Goal: Download file/media

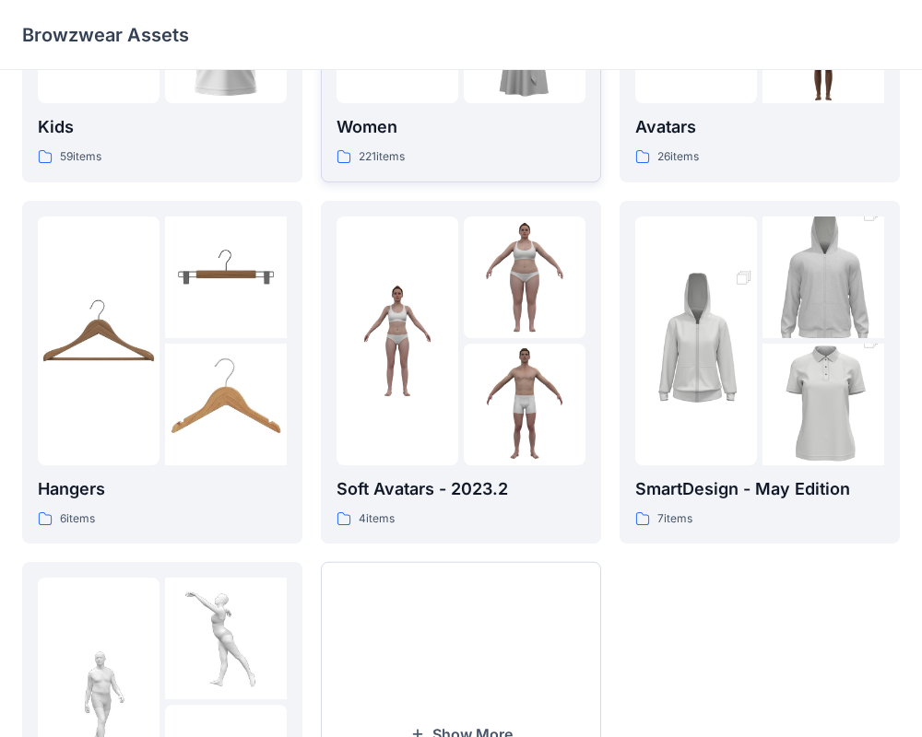
scroll to position [473, 0]
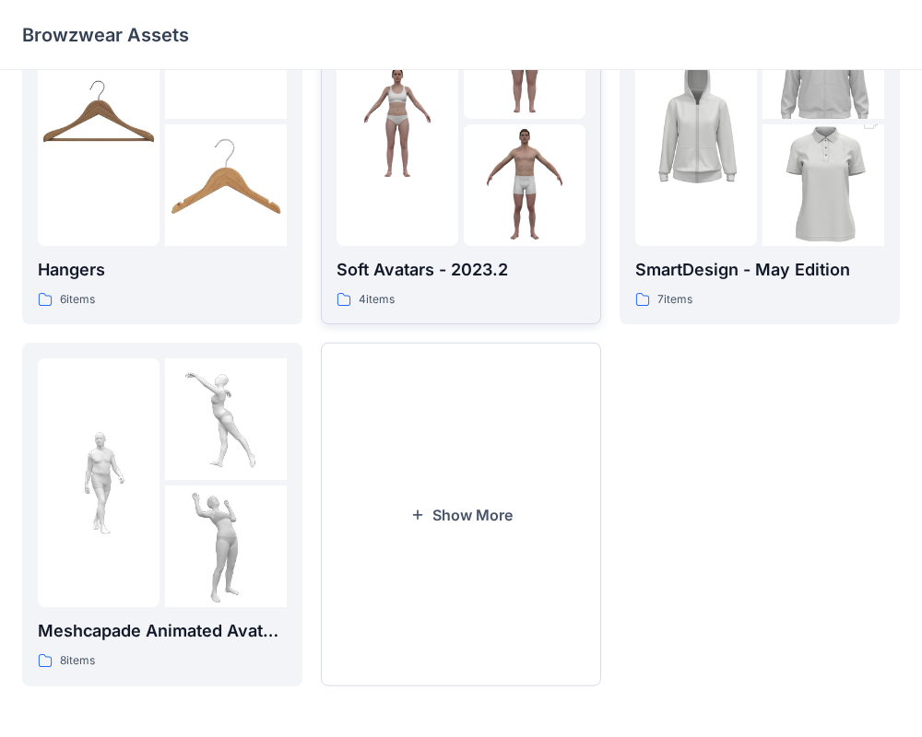
click at [429, 246] on div "Soft Avatars - 2023.2 4 items" at bounding box center [460, 153] width 249 height 312
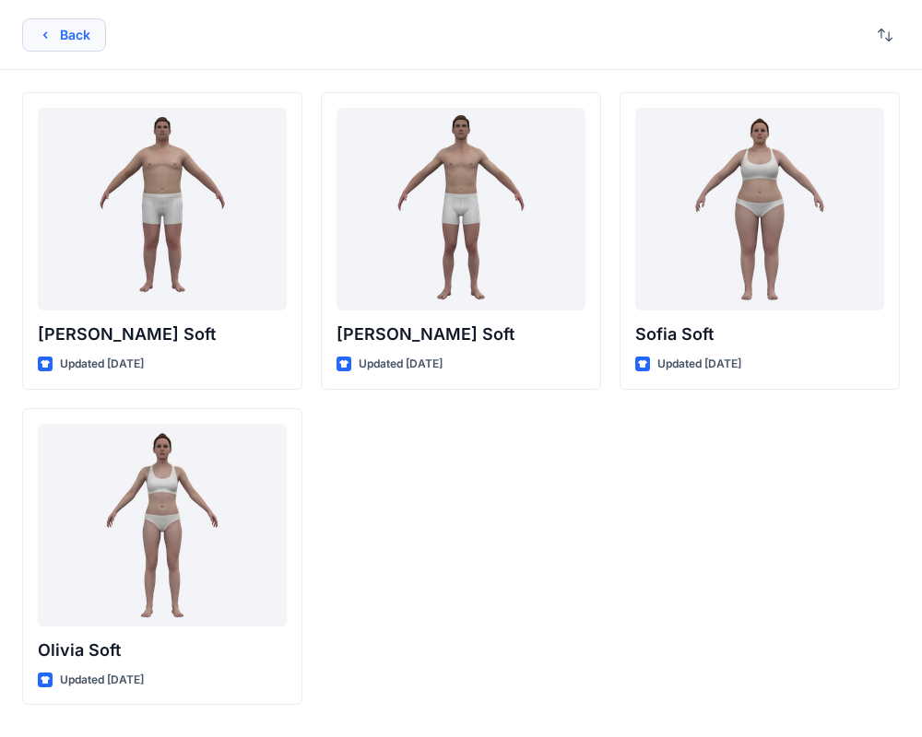
click at [79, 23] on button "Back" at bounding box center [64, 34] width 84 height 33
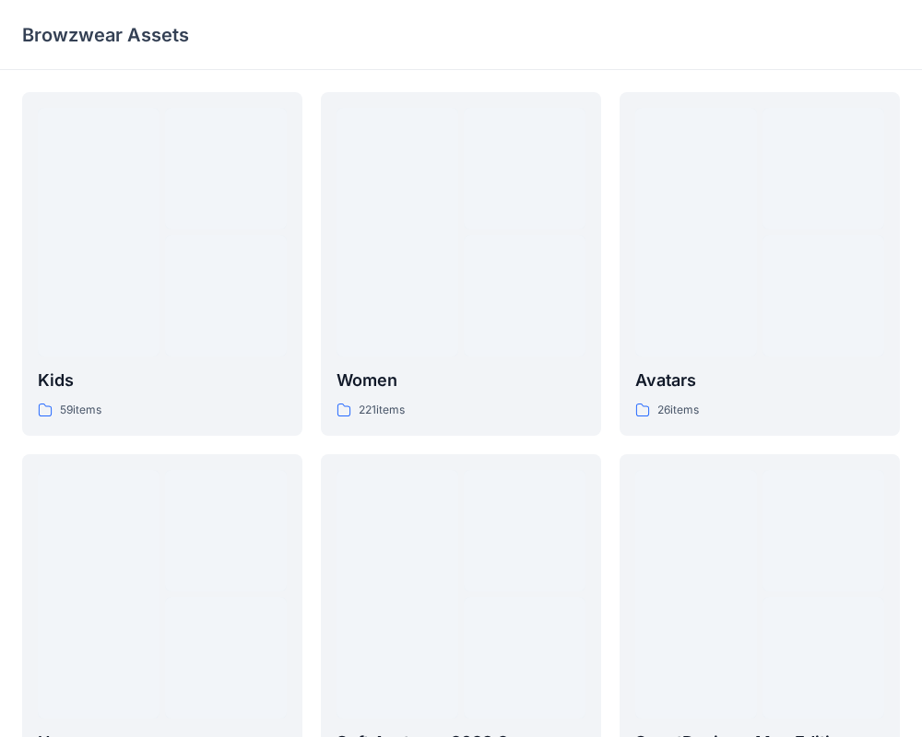
scroll to position [473, 0]
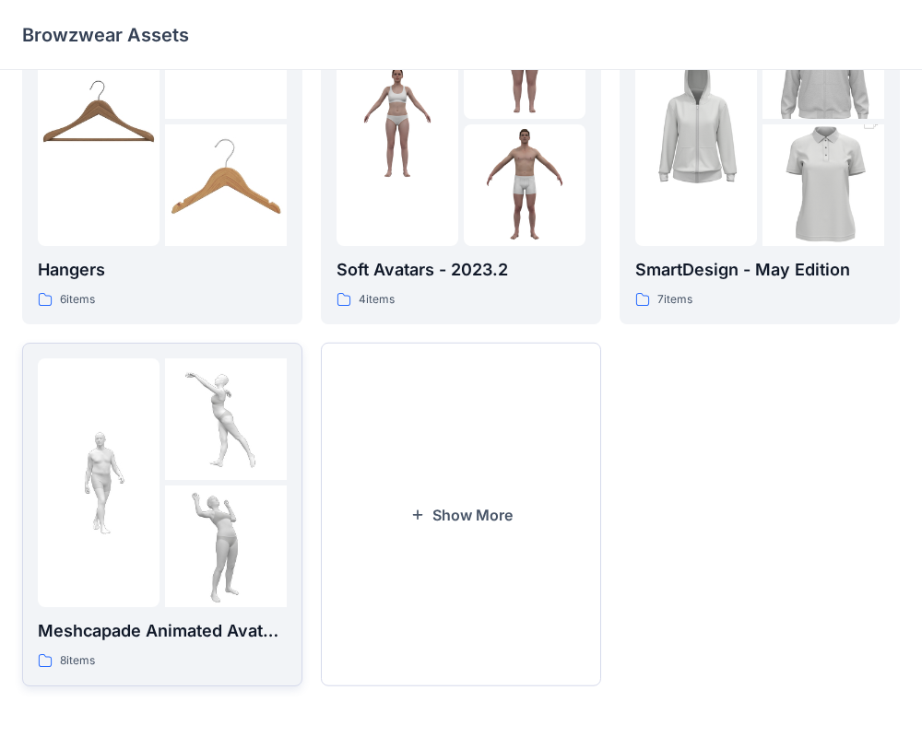
click at [55, 466] on img at bounding box center [99, 483] width 122 height 122
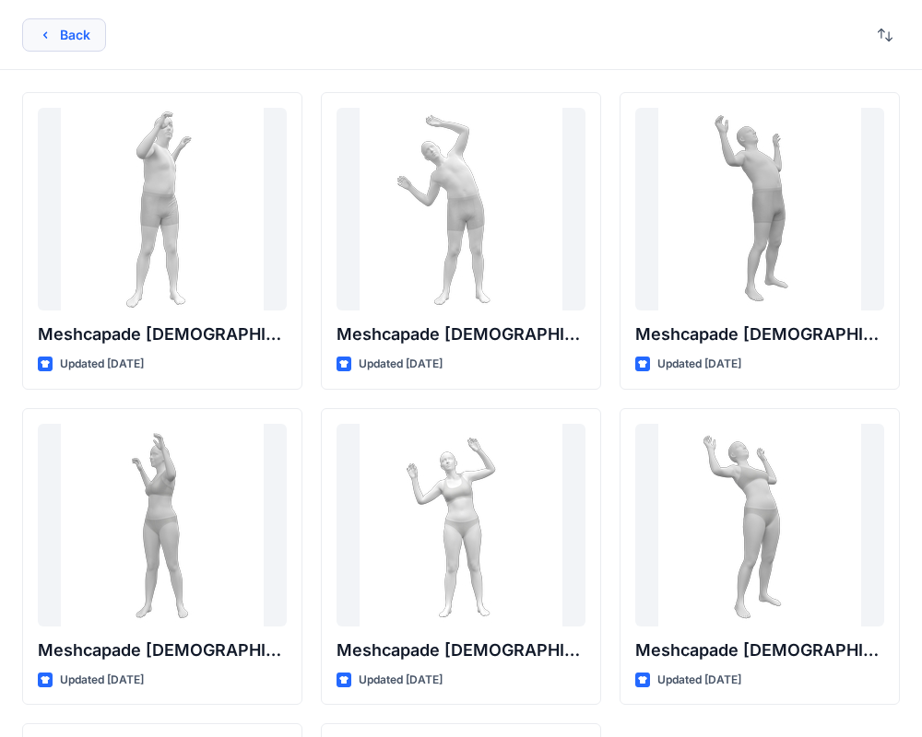
click at [88, 42] on button "Back" at bounding box center [64, 34] width 84 height 33
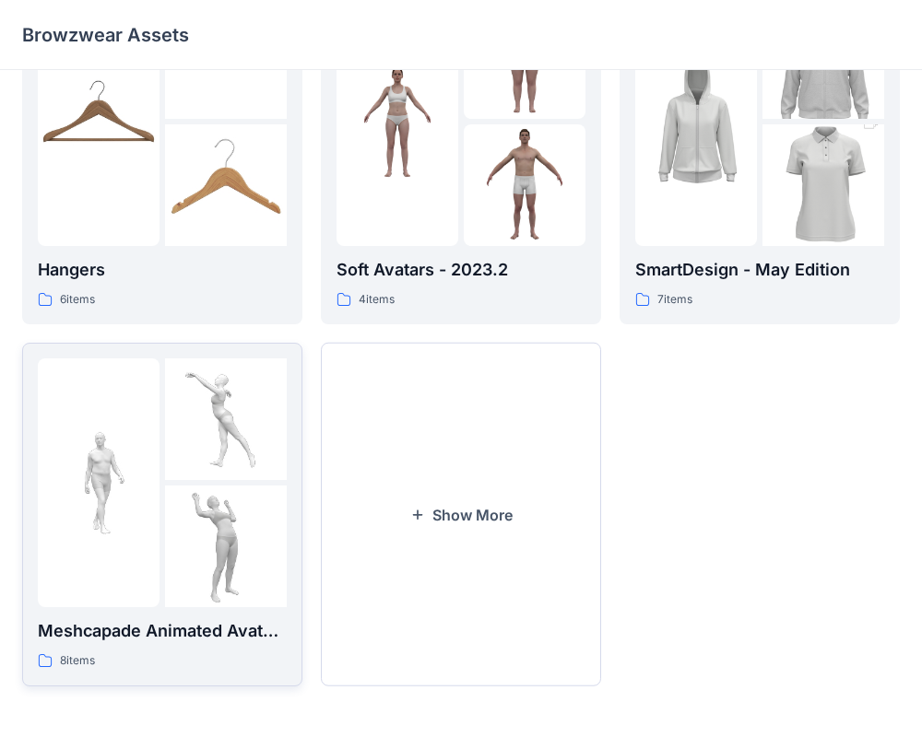
click at [138, 480] on img at bounding box center [99, 483] width 122 height 122
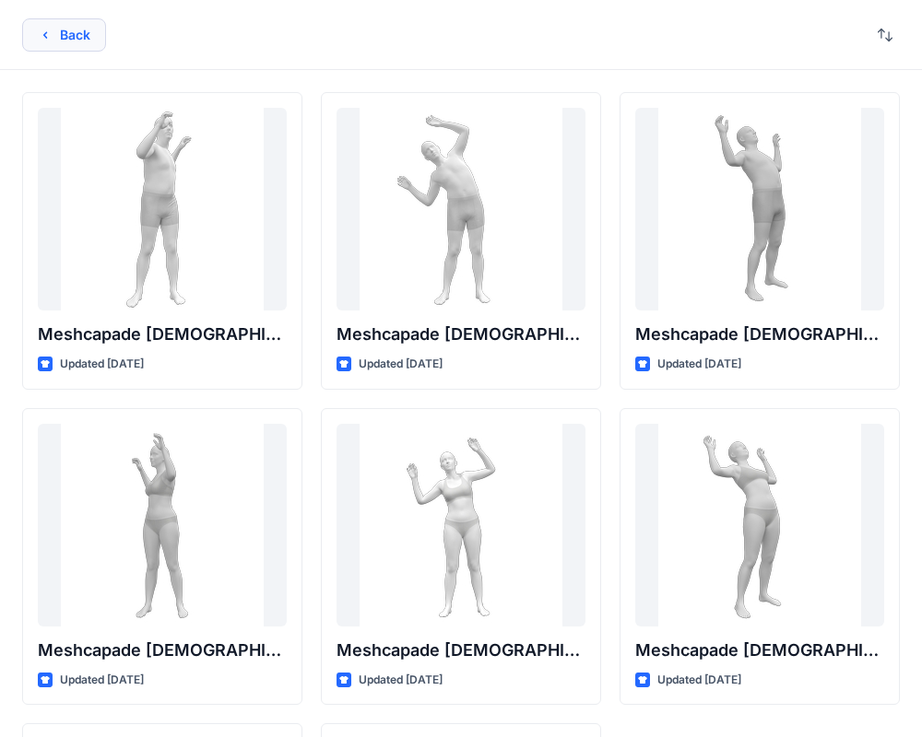
click at [54, 45] on button "Back" at bounding box center [64, 34] width 84 height 33
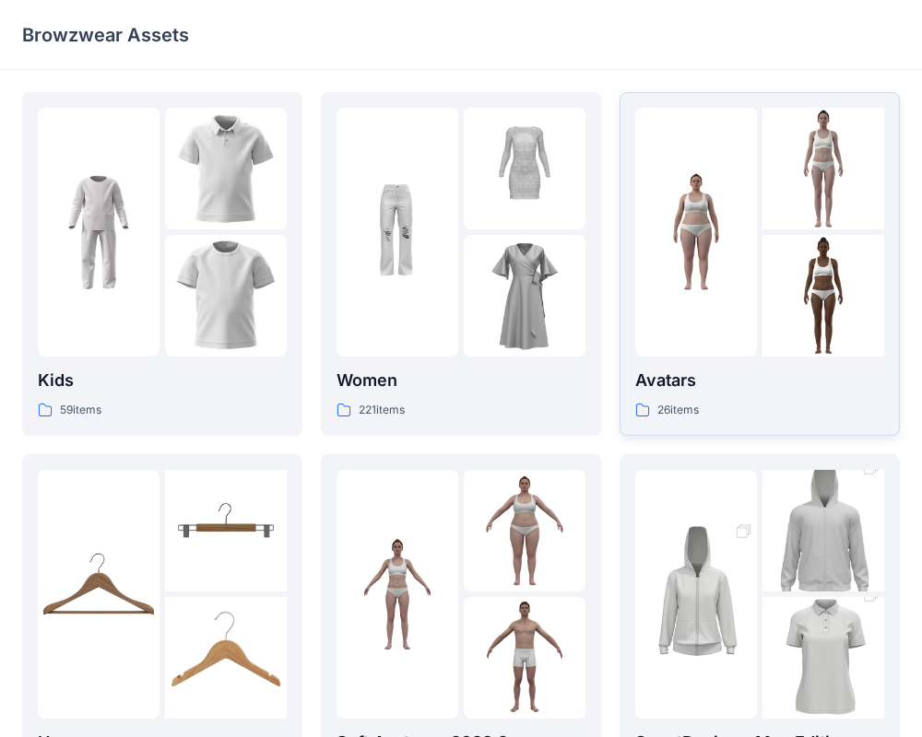
click at [735, 124] on div at bounding box center [696, 232] width 122 height 249
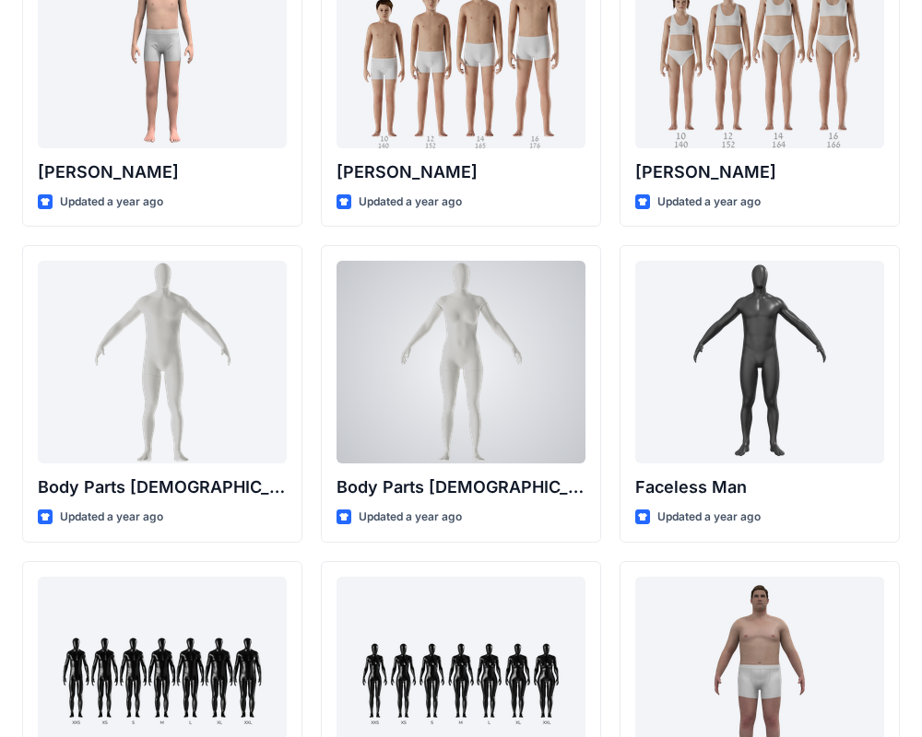
scroll to position [583, 0]
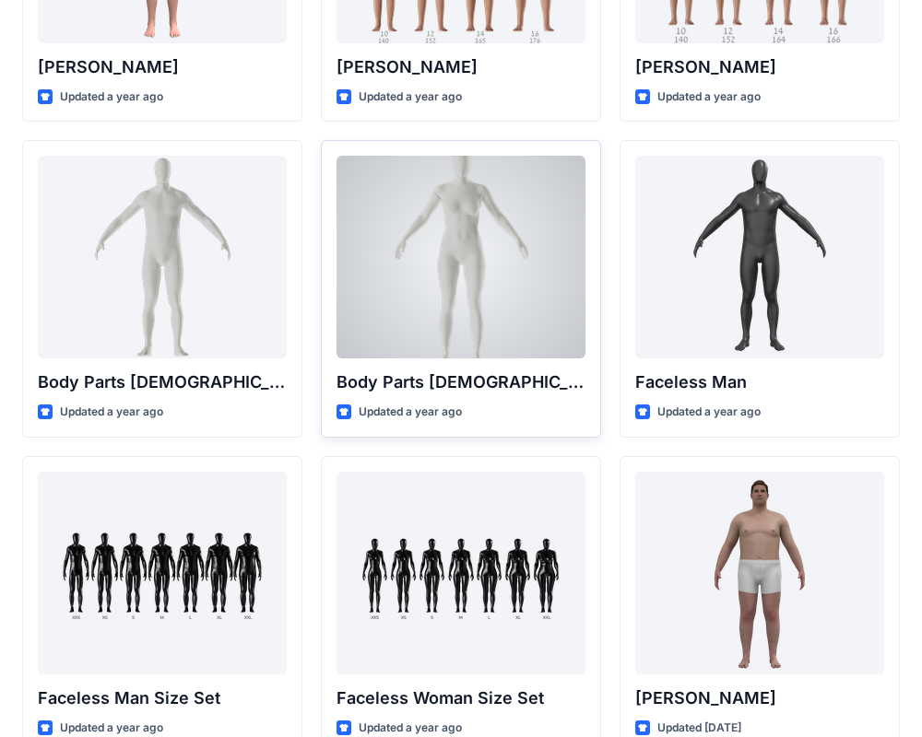
click at [508, 318] on div at bounding box center [460, 257] width 249 height 203
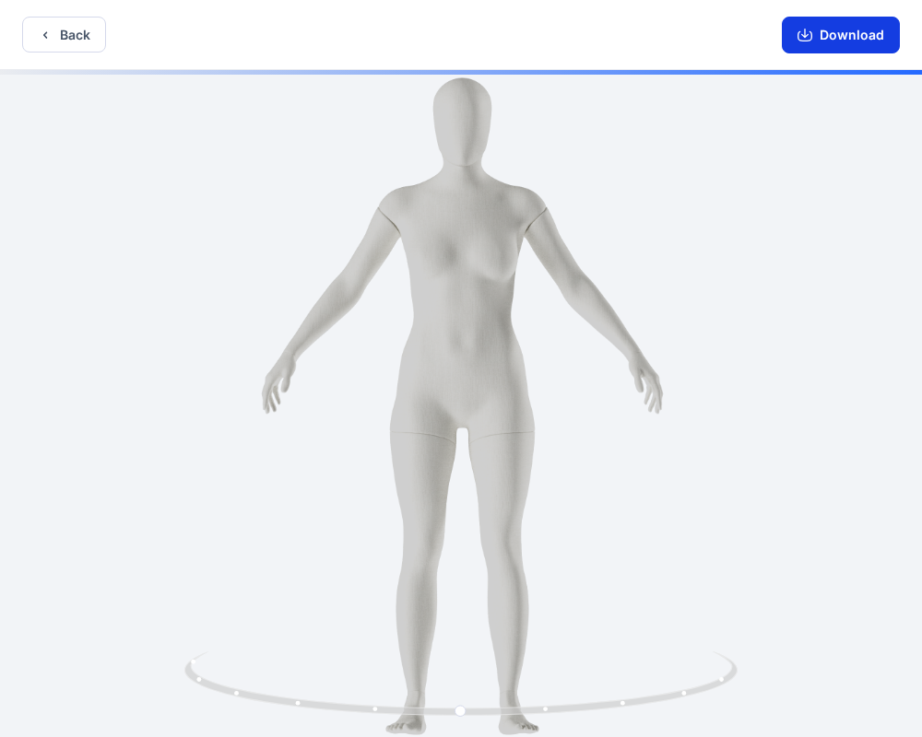
click at [841, 36] on button "Download" at bounding box center [841, 35] width 118 height 37
click at [837, 31] on button "Download" at bounding box center [841, 35] width 118 height 37
click at [840, 36] on button "Download" at bounding box center [841, 35] width 118 height 37
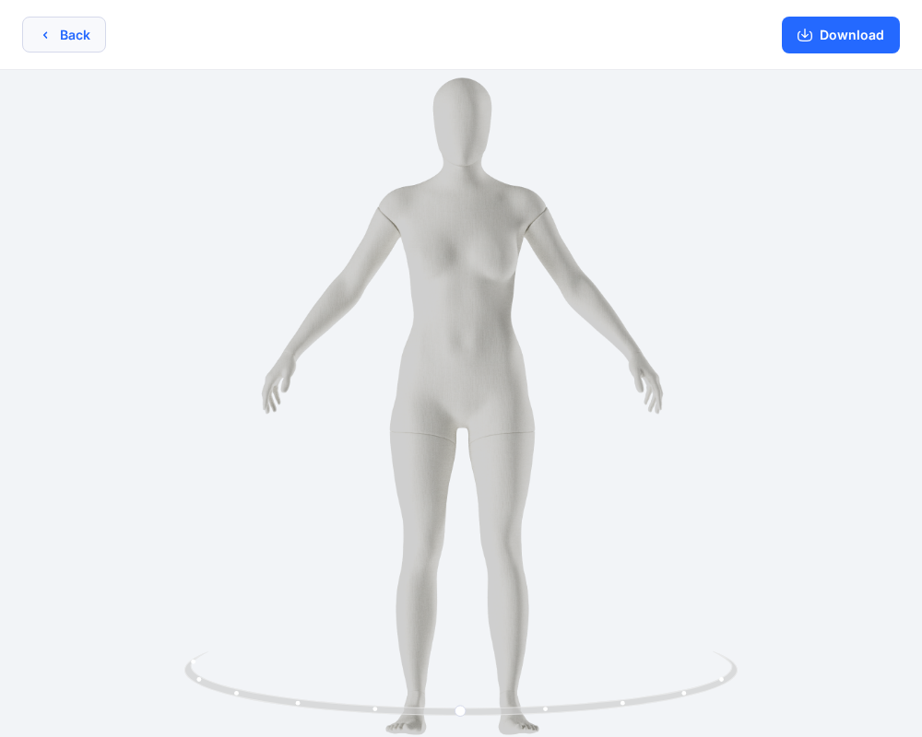
click at [84, 35] on button "Back" at bounding box center [64, 35] width 84 height 36
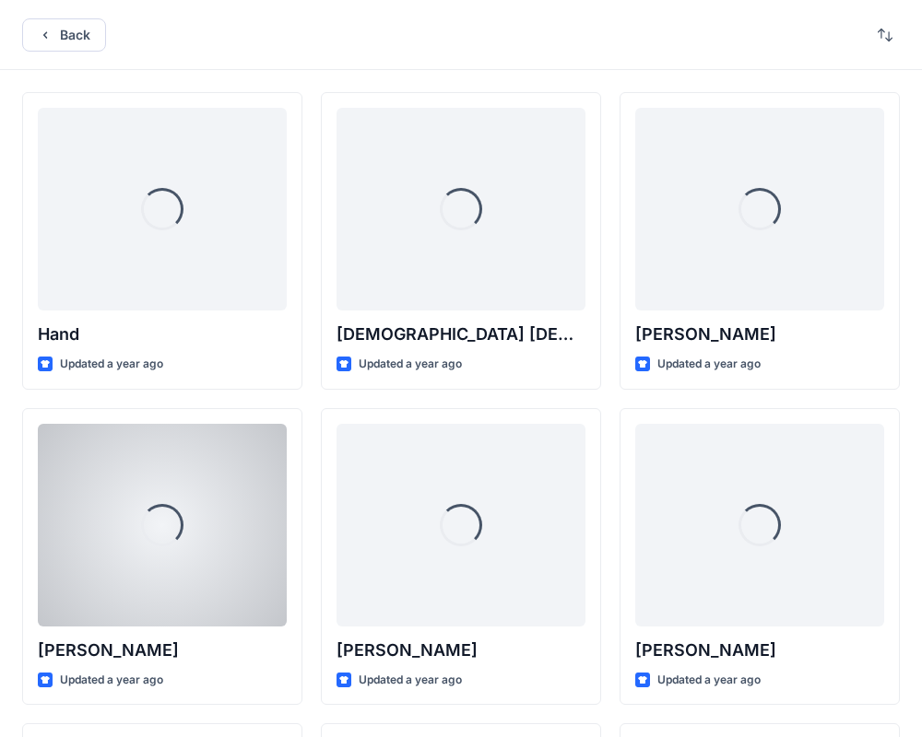
scroll to position [583, 0]
